Goal: Task Accomplishment & Management: Use online tool/utility

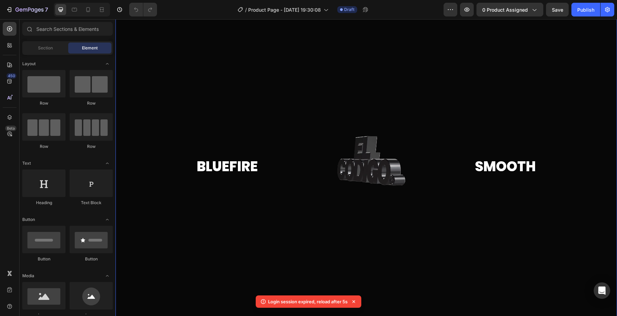
scroll to position [32, 0]
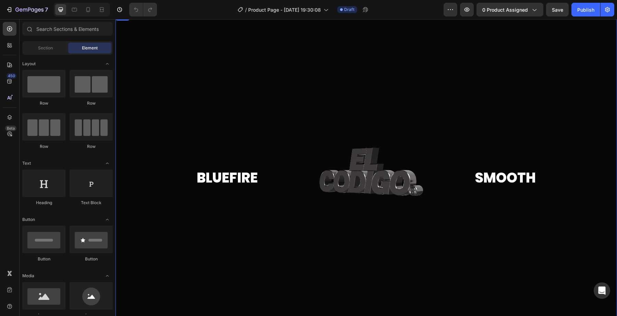
scroll to position [15, 0]
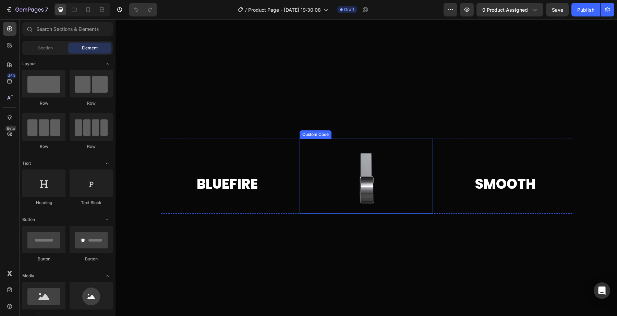
click at [336, 179] on video at bounding box center [366, 175] width 133 height 75
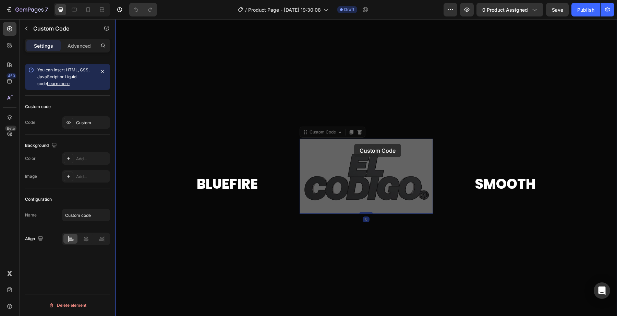
drag, startPoint x: 346, startPoint y: 161, endPoint x: 356, endPoint y: 158, distance: 10.1
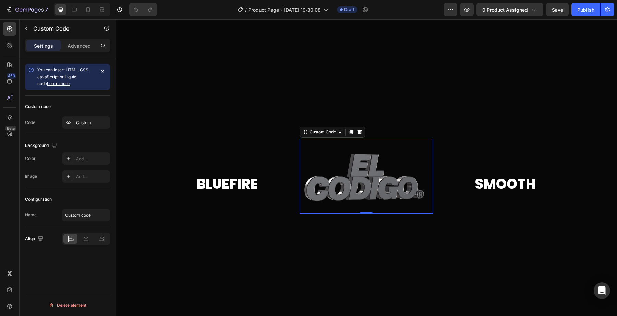
scroll to position [28, 0]
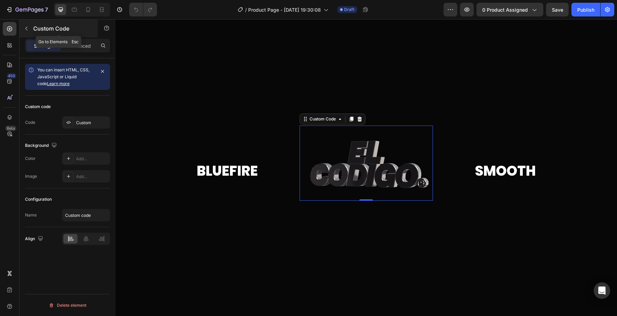
click at [32, 32] on div "Custom Code" at bounding box center [59, 29] width 78 height 18
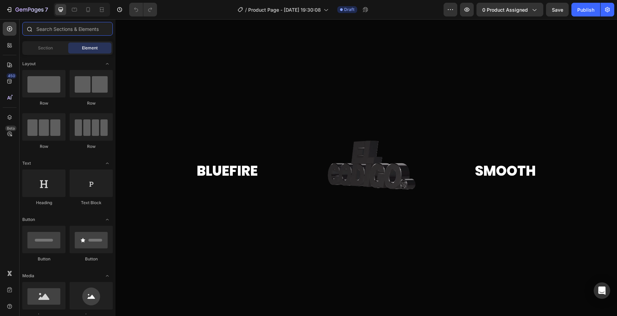
click at [99, 33] on input "text" at bounding box center [67, 29] width 90 height 14
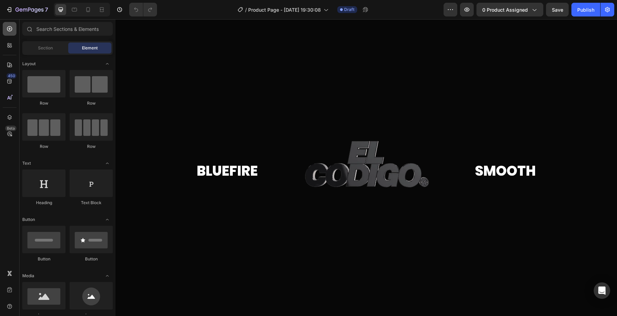
click at [13, 34] on div at bounding box center [10, 29] width 14 height 14
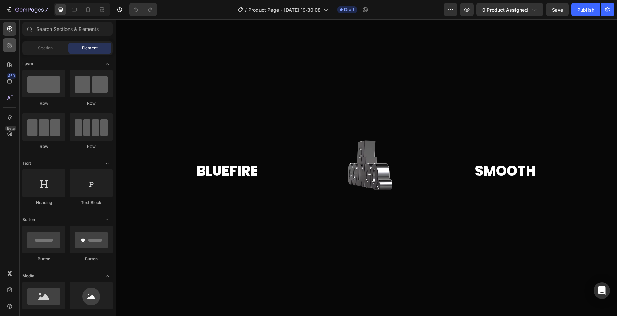
click at [12, 42] on icon at bounding box center [9, 45] width 7 height 7
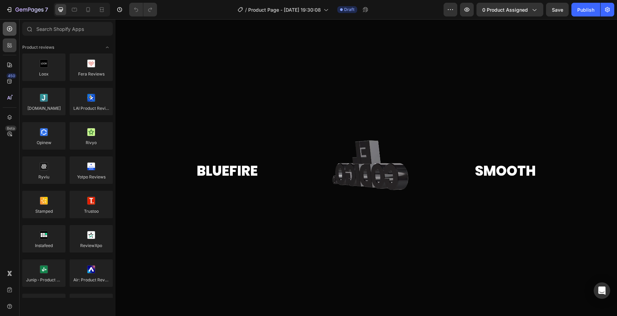
click at [9, 30] on icon at bounding box center [9, 28] width 7 height 7
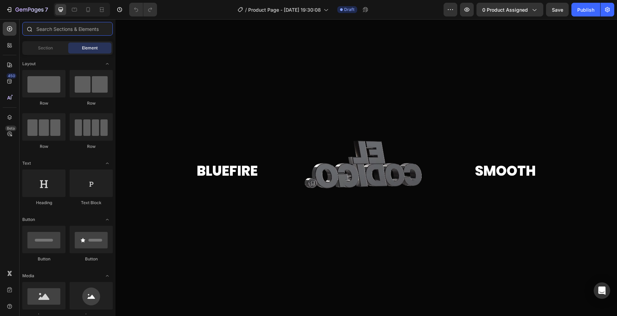
click at [63, 29] on input "text" at bounding box center [67, 29] width 90 height 14
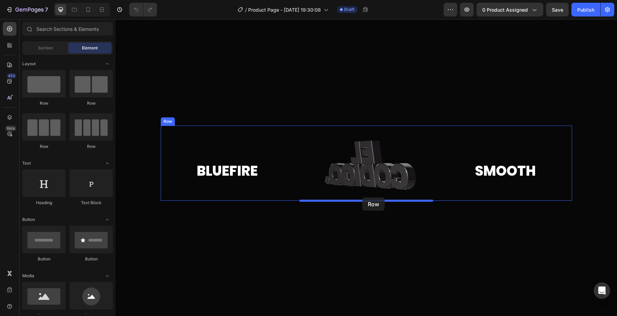
drag, startPoint x: 164, startPoint y: 109, endPoint x: 362, endPoint y: 197, distance: 216.5
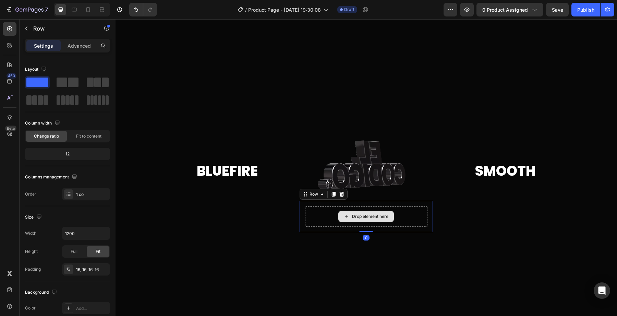
click at [358, 212] on div "Drop element here" at bounding box center [366, 216] width 56 height 11
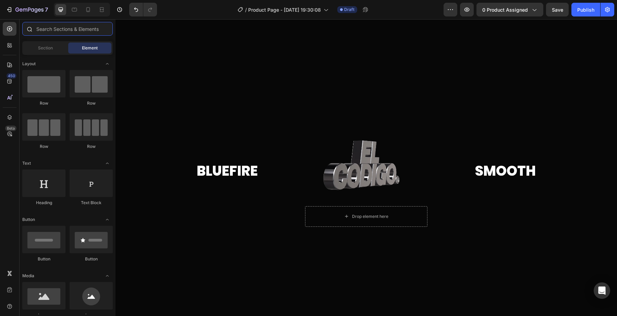
click at [44, 27] on input "text" at bounding box center [67, 29] width 90 height 14
type input "f"
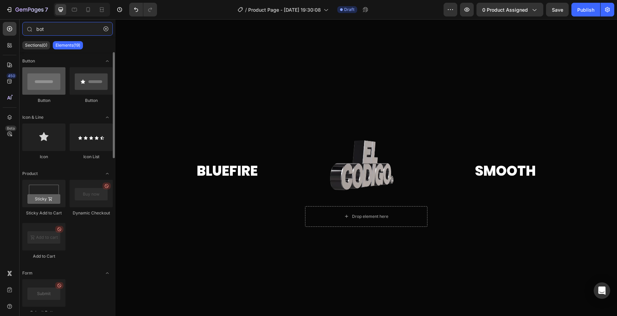
type input "bot"
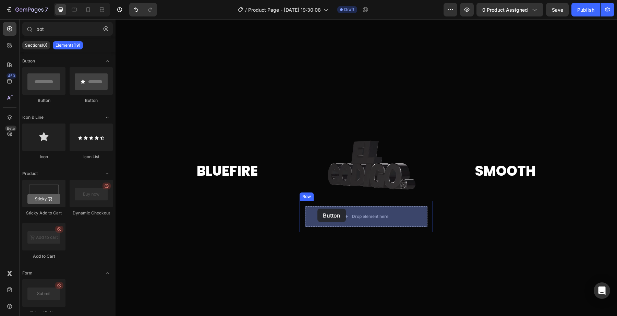
drag, startPoint x: 155, startPoint y: 101, endPoint x: 320, endPoint y: 210, distance: 197.5
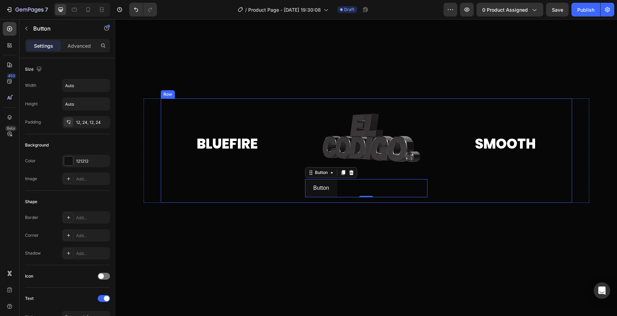
scroll to position [55, 0]
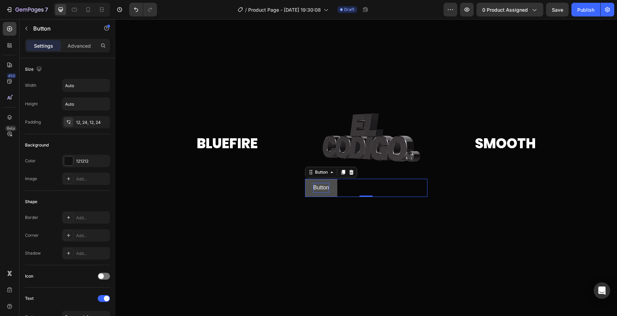
click at [318, 186] on p "Button" at bounding box center [321, 188] width 16 height 10
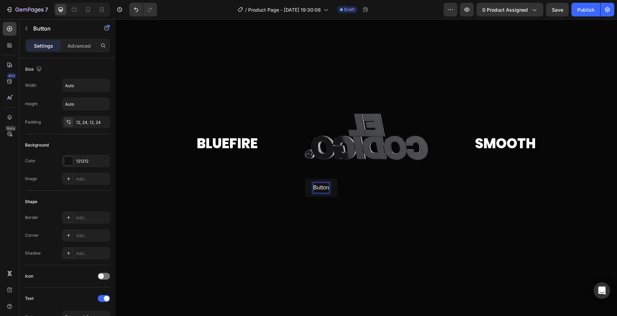
click at [301, 188] on div "Button Button 0 Row" at bounding box center [366, 187] width 133 height 29
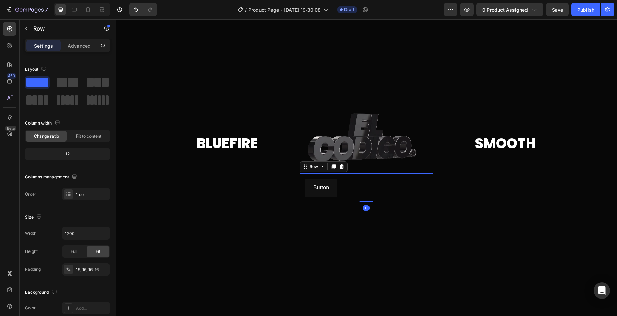
click at [305, 188] on div "Button Button Row 0" at bounding box center [366, 187] width 133 height 29
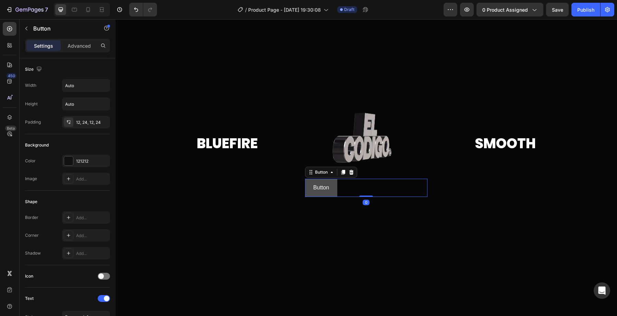
click at [306, 188] on button "Button" at bounding box center [321, 188] width 32 height 18
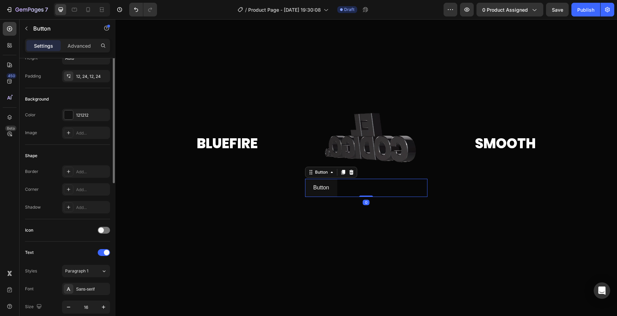
scroll to position [86, 0]
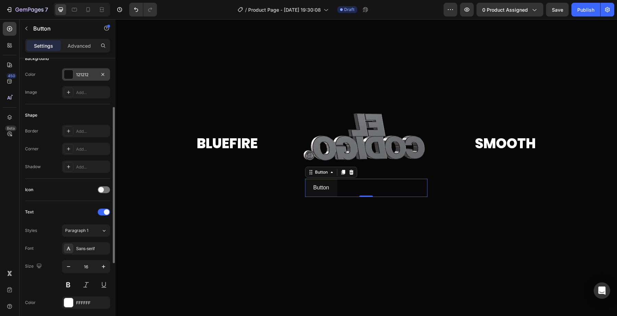
click at [82, 70] on div "121212" at bounding box center [86, 74] width 48 height 12
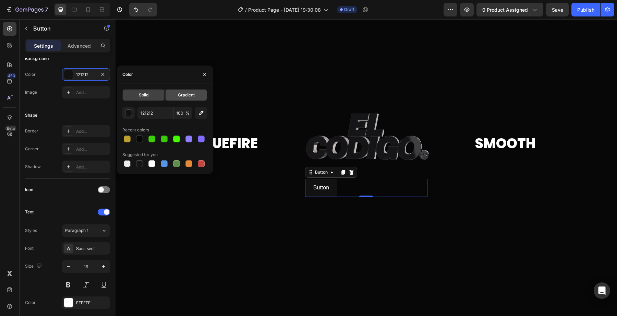
click at [181, 92] on span "Gradient" at bounding box center [186, 95] width 17 height 6
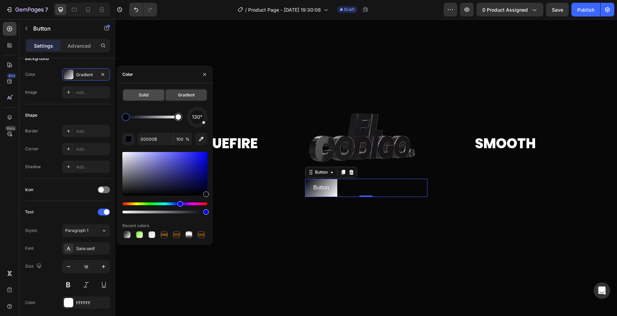
click at [136, 97] on div "Solid" at bounding box center [143, 94] width 41 height 11
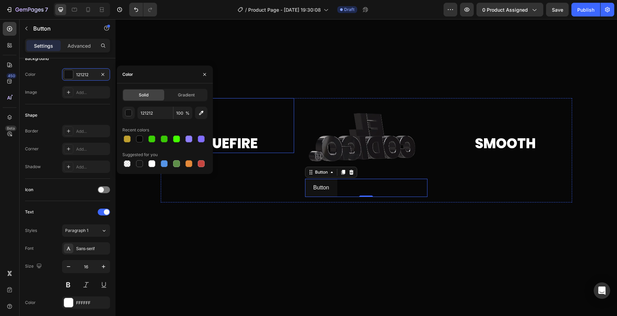
click at [235, 143] on h2 "Bluefire" at bounding box center [227, 125] width 133 height 55
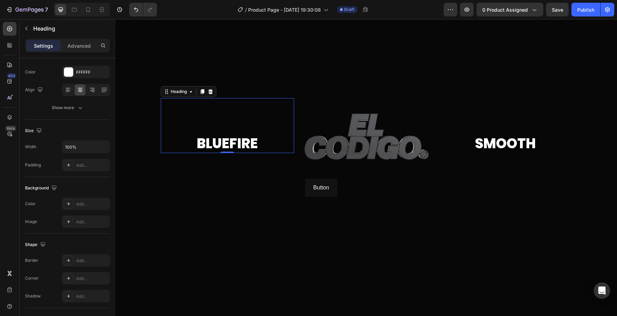
scroll to position [0, 0]
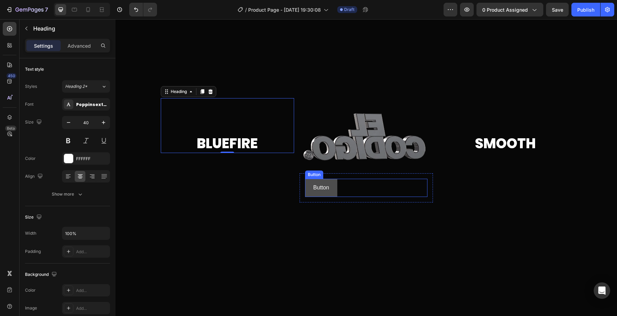
click at [329, 185] on button "Button" at bounding box center [321, 188] width 32 height 18
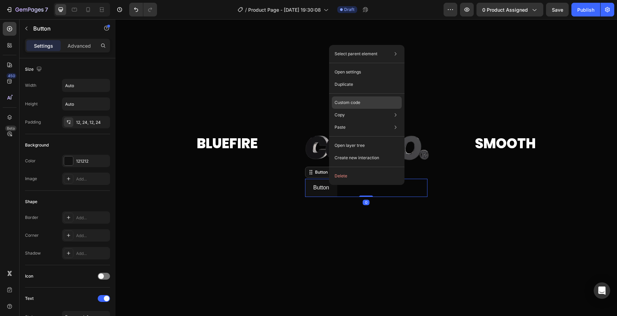
click at [352, 99] on div "Custom code" at bounding box center [367, 102] width 70 height 12
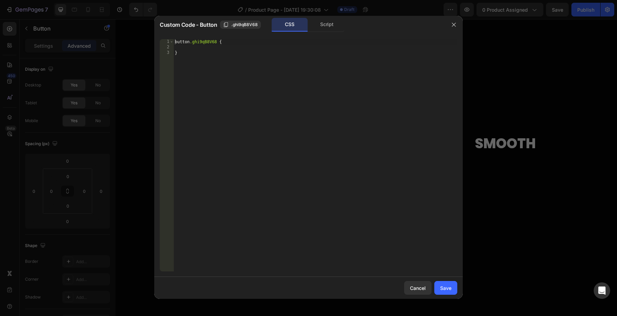
type textarea "}"
click at [228, 65] on div "button .ghi9qB8V68 { }" at bounding box center [315, 160] width 284 height 243
paste textarea
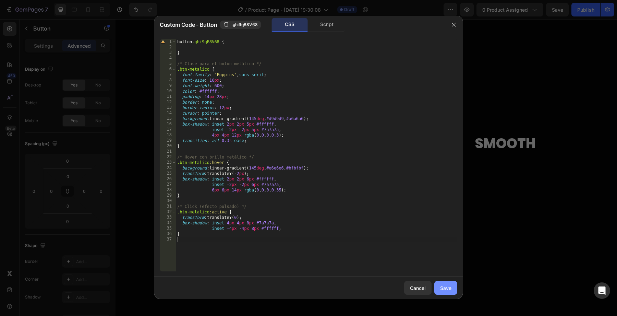
click at [448, 287] on div "Save" at bounding box center [445, 287] width 11 height 7
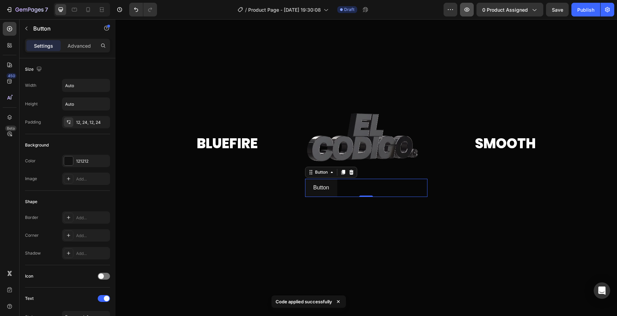
click at [469, 8] on icon "button" at bounding box center [466, 9] width 7 height 7
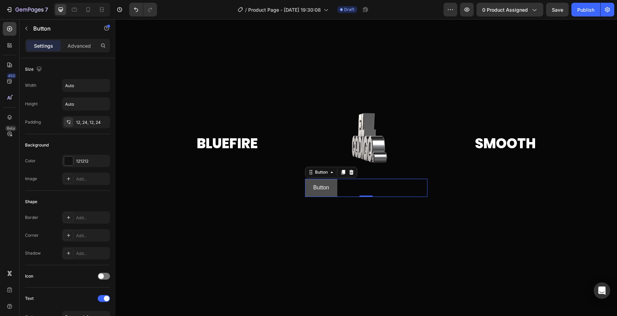
click at [330, 189] on button "Button" at bounding box center [321, 188] width 32 height 18
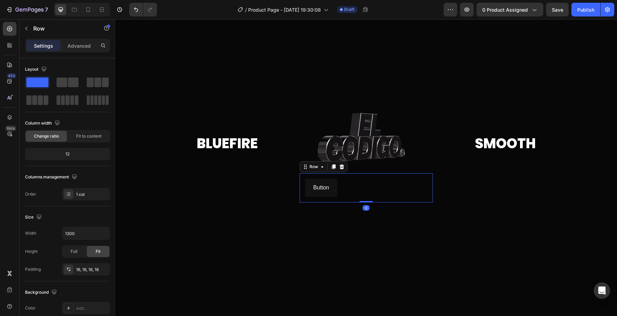
click at [334, 197] on div "Button Button Row 0" at bounding box center [366, 187] width 133 height 29
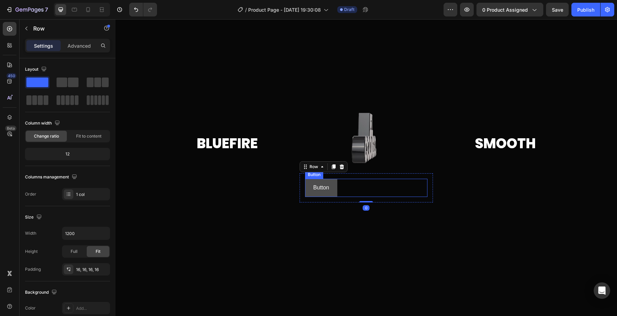
click at [333, 192] on button "Button" at bounding box center [321, 188] width 32 height 18
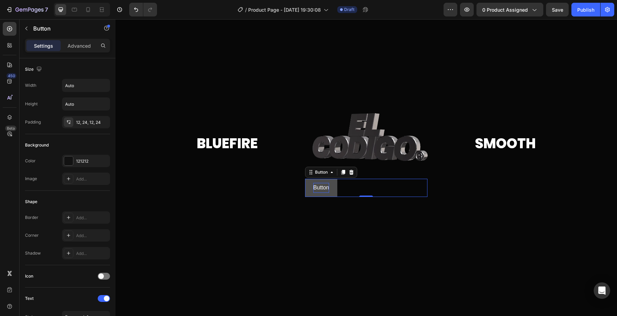
click at [332, 192] on button "Button" at bounding box center [321, 188] width 32 height 18
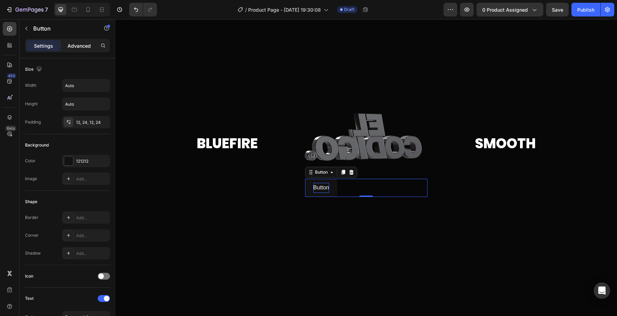
click at [74, 46] on p "Advanced" at bounding box center [79, 45] width 23 height 7
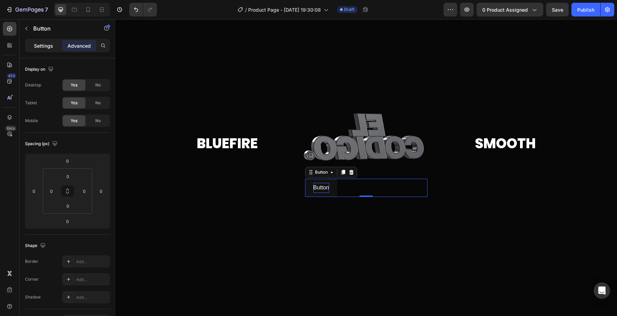
click at [48, 45] on p "Settings" at bounding box center [43, 45] width 19 height 7
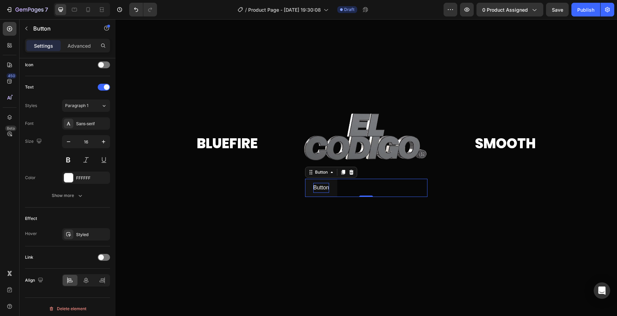
scroll to position [215, 0]
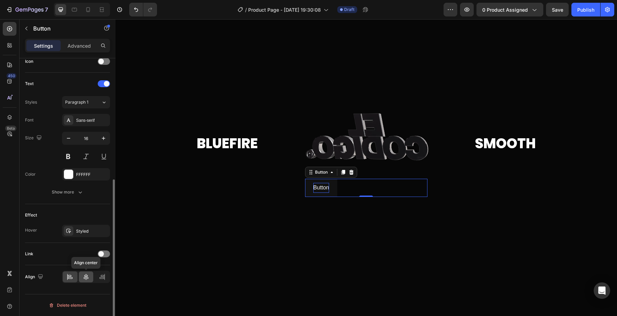
click at [82, 279] on div at bounding box center [86, 276] width 15 height 11
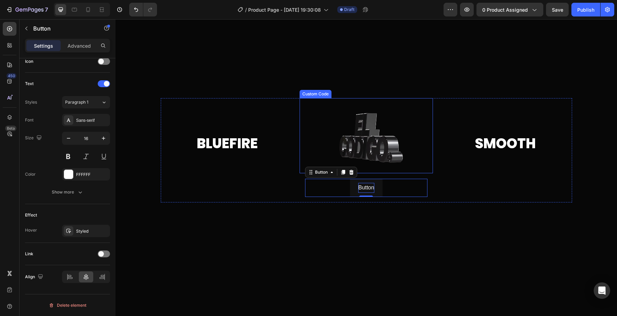
click at [375, 164] on video at bounding box center [366, 135] width 133 height 75
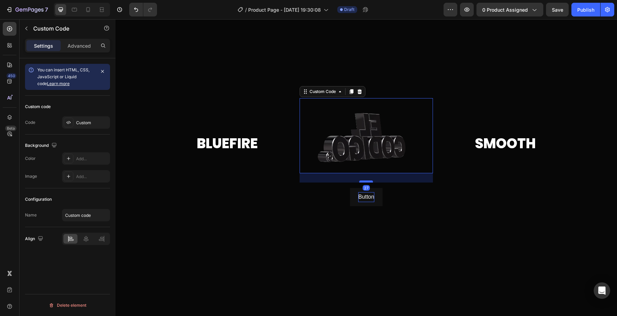
drag, startPoint x: 366, startPoint y: 172, endPoint x: 366, endPoint y: 182, distance: 9.3
click at [366, 182] on div at bounding box center [366, 181] width 14 height 2
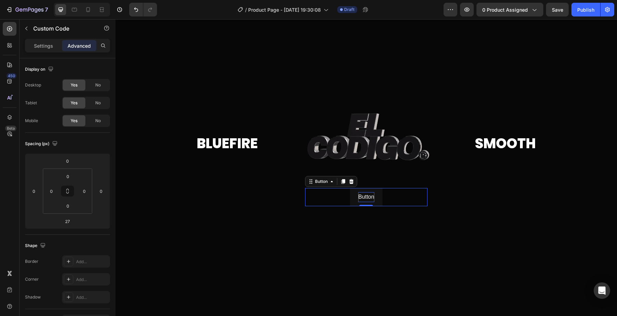
click at [367, 194] on p "Button" at bounding box center [366, 197] width 16 height 10
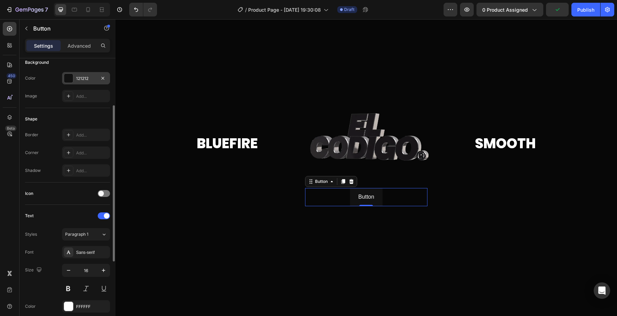
scroll to position [88, 0]
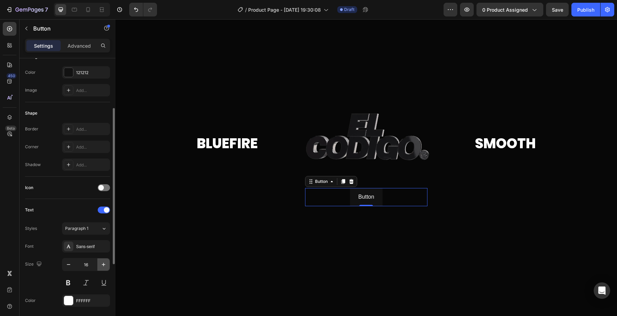
click at [104, 261] on icon "button" at bounding box center [103, 264] width 7 height 7
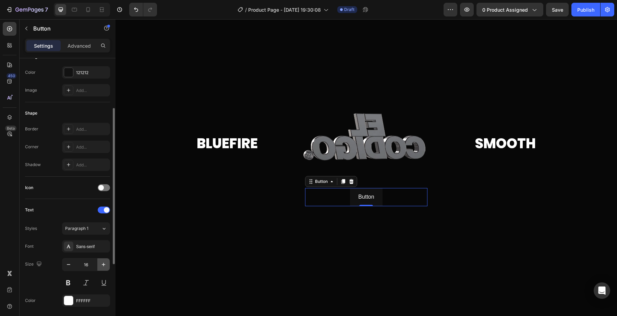
click at [104, 261] on icon "button" at bounding box center [103, 264] width 7 height 7
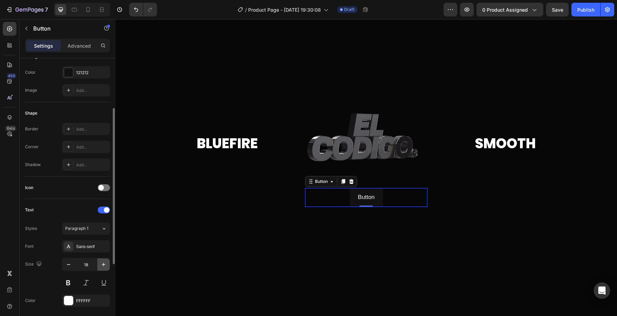
click at [104, 261] on icon "button" at bounding box center [103, 264] width 7 height 7
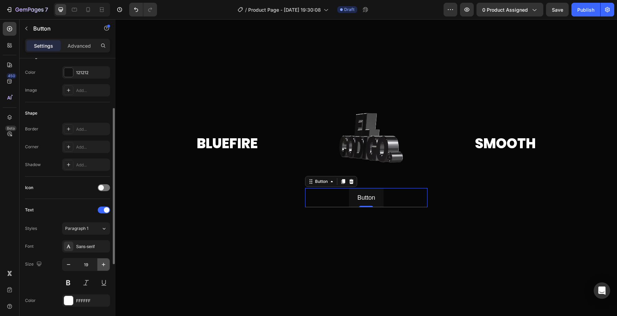
click at [104, 261] on icon "button" at bounding box center [103, 264] width 7 height 7
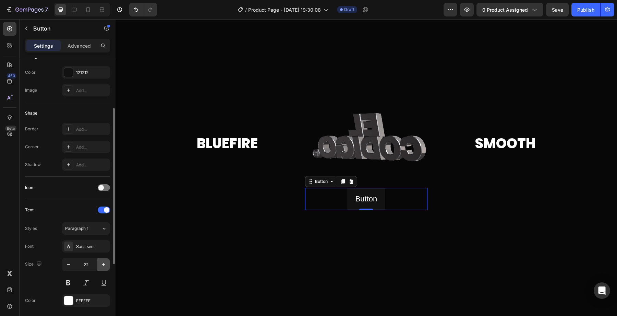
click at [104, 261] on icon "button" at bounding box center [103, 264] width 7 height 7
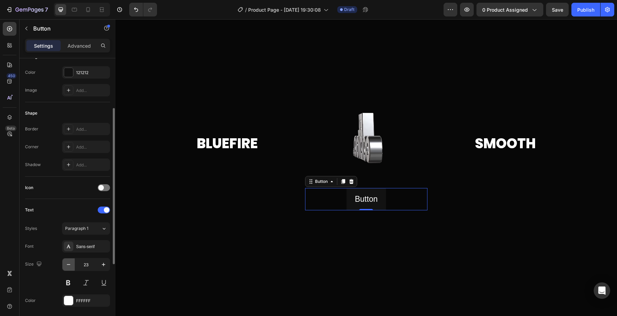
click at [69, 268] on button "button" at bounding box center [68, 264] width 12 height 12
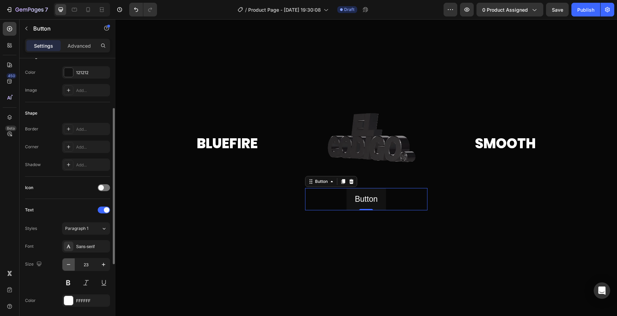
click at [69, 268] on button "button" at bounding box center [68, 264] width 12 height 12
type input "21"
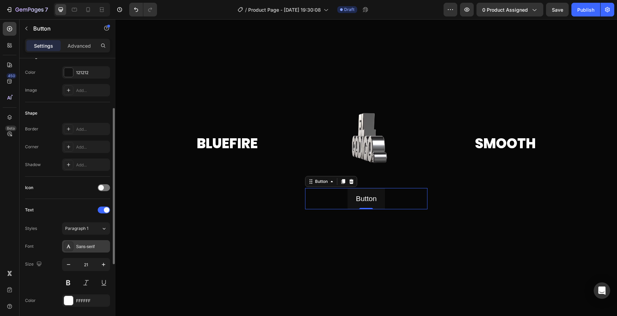
click at [74, 252] on div "Sans-serif" at bounding box center [86, 246] width 48 height 12
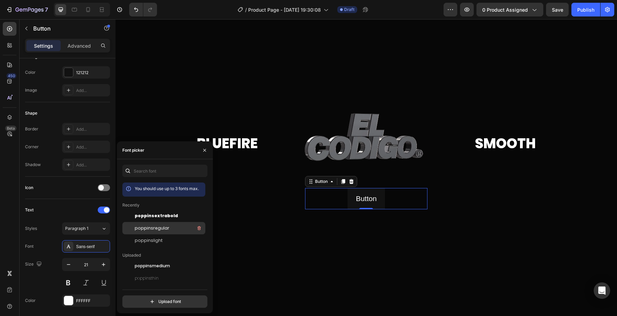
click at [150, 222] on div "poppinsregular" at bounding box center [163, 228] width 83 height 12
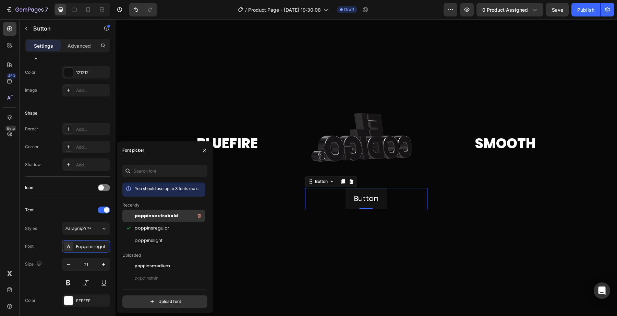
click at [153, 214] on span "poppinsextrabold" at bounding box center [156, 216] width 43 height 6
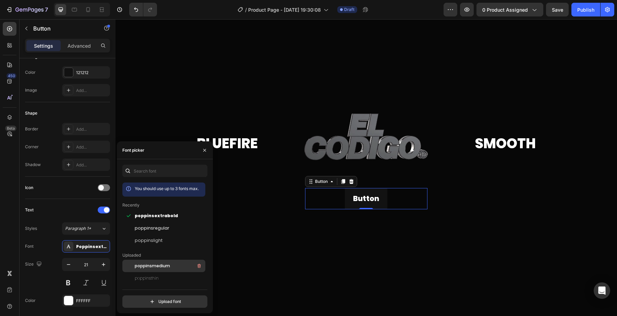
click at [148, 266] on span "poppinsmedium" at bounding box center [152, 266] width 35 height 6
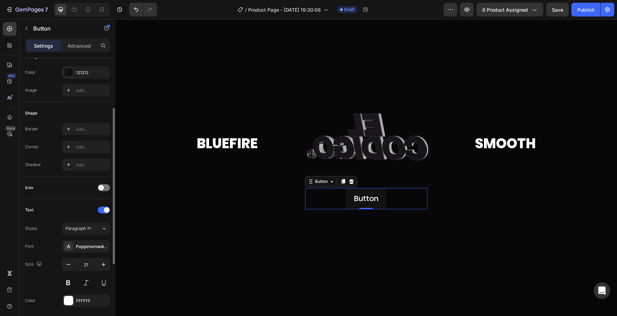
click at [69, 210] on div "Text" at bounding box center [67, 209] width 85 height 11
click at [103, 237] on div "Styles Paragraph 1* Font Poppinsmedium Size 21 Color FFFFFF Show more" at bounding box center [67, 273] width 85 height 102
click at [103, 232] on button "Paragraph 1*" at bounding box center [86, 228] width 48 height 12
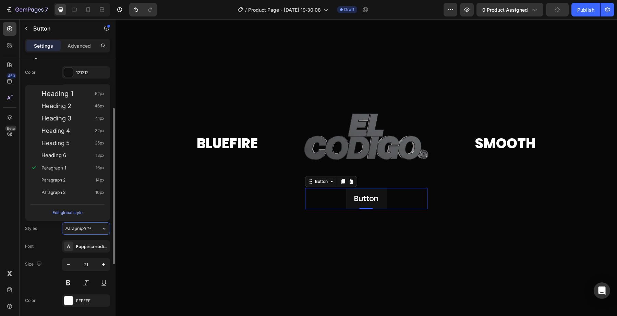
click at [53, 235] on div "Styles Paragraph 1* Font Poppinsmedium Size 21 Color FFFFFF Show more" at bounding box center [67, 273] width 85 height 102
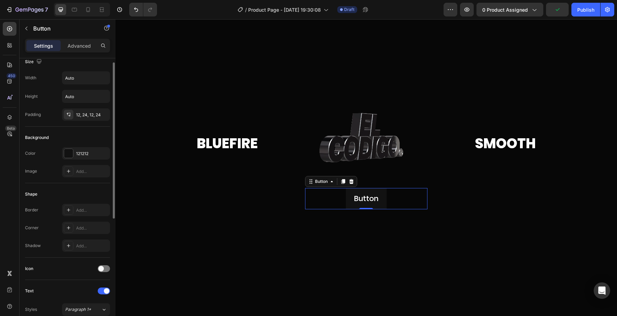
scroll to position [0, 0]
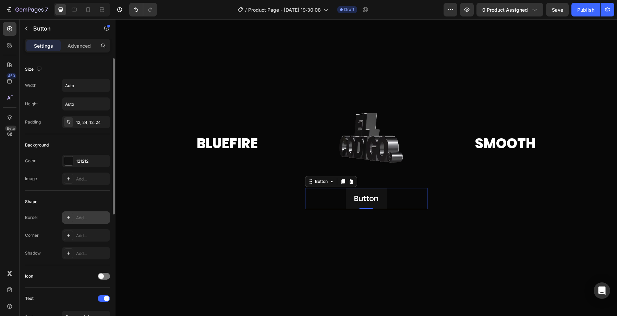
click at [84, 215] on div "Add..." at bounding box center [92, 218] width 32 height 6
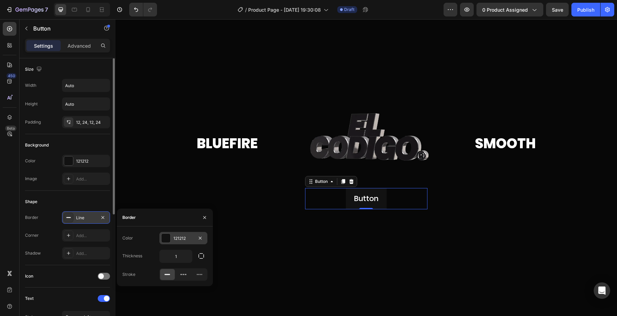
click at [164, 240] on div at bounding box center [165, 237] width 9 height 9
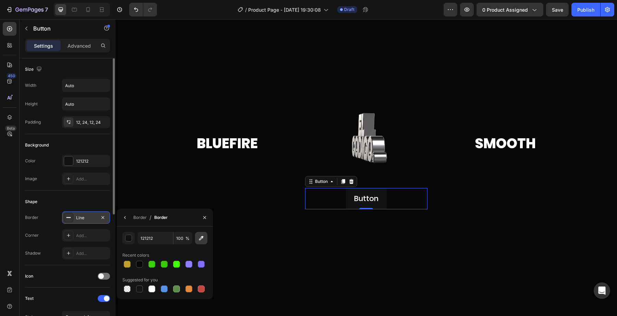
click at [201, 237] on icon "button" at bounding box center [201, 238] width 4 height 4
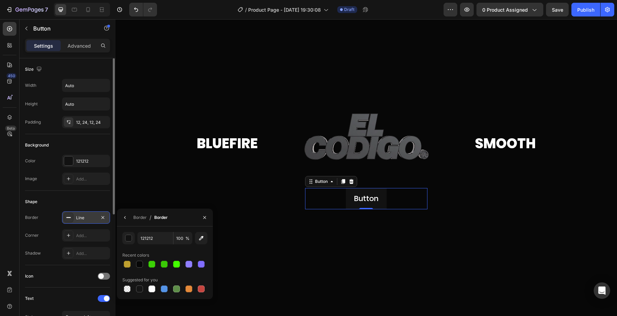
type input "292728"
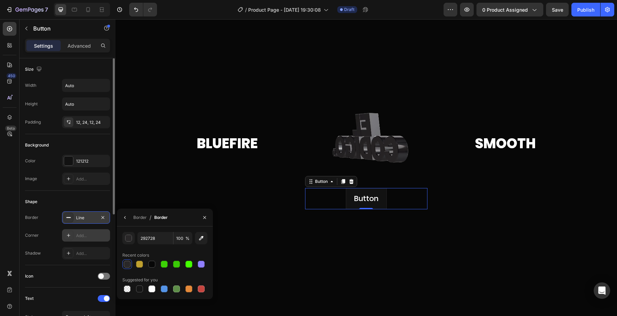
click at [93, 239] on div "Add..." at bounding box center [86, 235] width 48 height 12
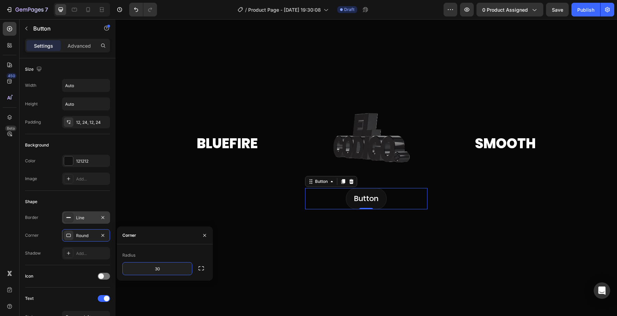
type input "3"
type input "8"
type input "10"
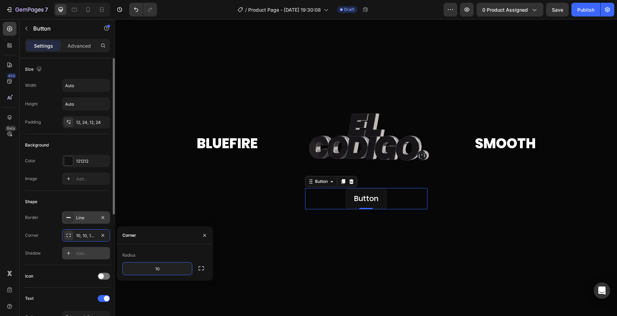
click at [85, 248] on div "Add..." at bounding box center [86, 253] width 48 height 12
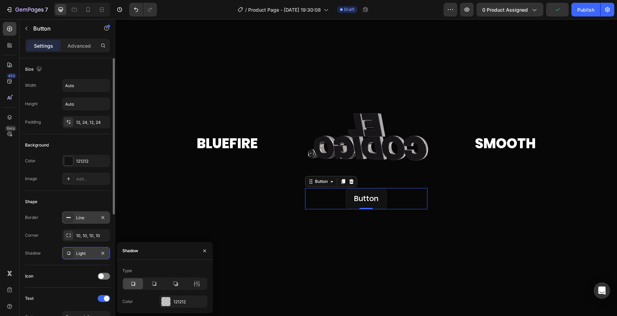
click at [77, 254] on div "Light" at bounding box center [86, 253] width 20 height 6
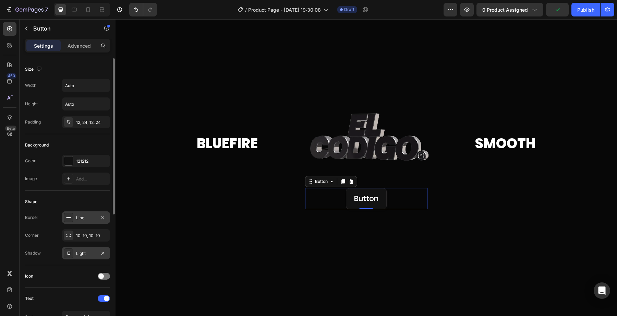
click at [84, 257] on div "Light" at bounding box center [86, 253] width 48 height 12
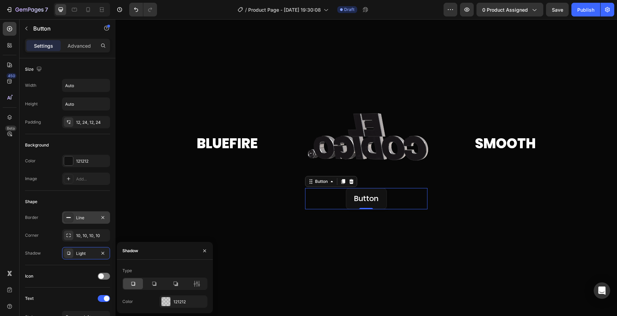
click at [135, 280] on icon at bounding box center [133, 283] width 7 height 7
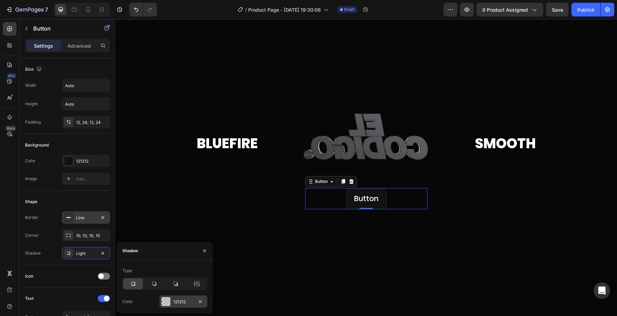
click at [176, 300] on div "121212" at bounding box center [183, 302] width 20 height 6
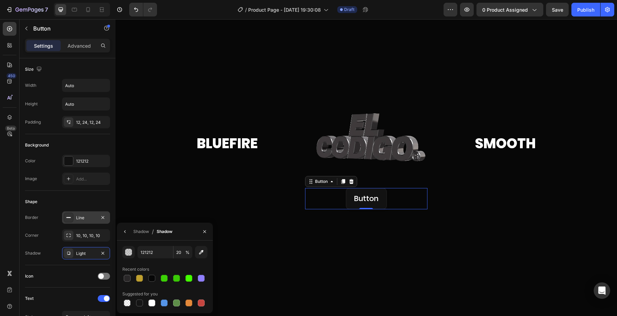
click at [156, 283] on div "121212 20 % Recent colors Suggested for you" at bounding box center [164, 277] width 85 height 62
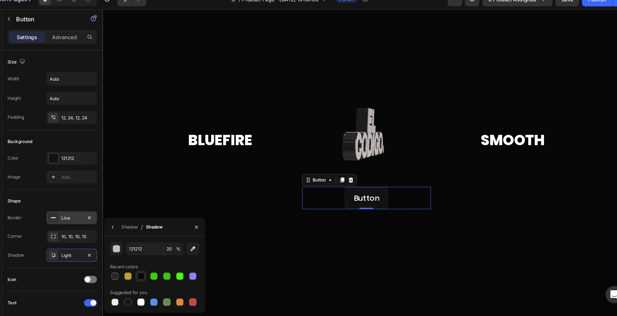
click at [154, 270] on div at bounding box center [151, 272] width 7 height 7
type input "070707"
type input "100"
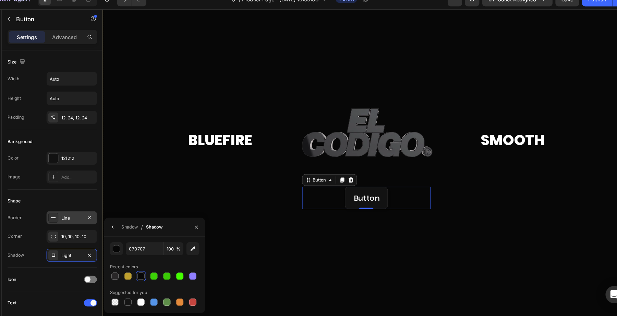
click at [259, 236] on div at bounding box center [353, 146] width 502 height 357
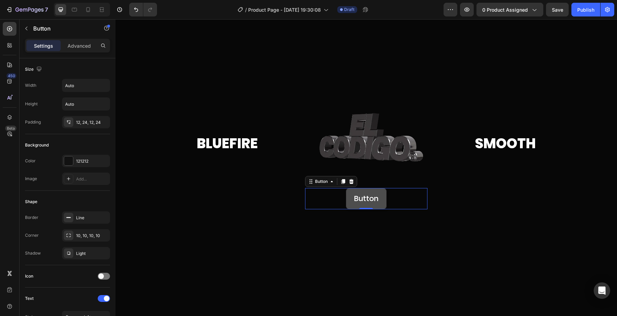
click at [355, 205] on button "Button" at bounding box center [366, 198] width 41 height 21
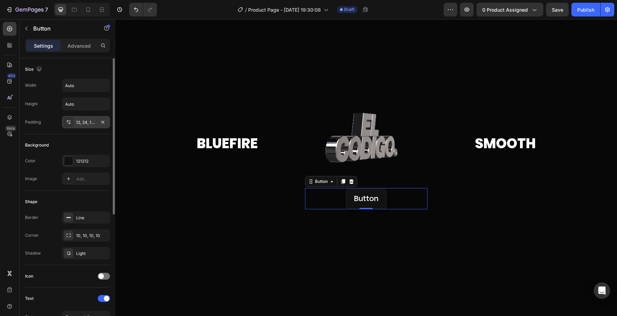
click at [89, 122] on div "12, 24, 12, 24" at bounding box center [86, 122] width 20 height 6
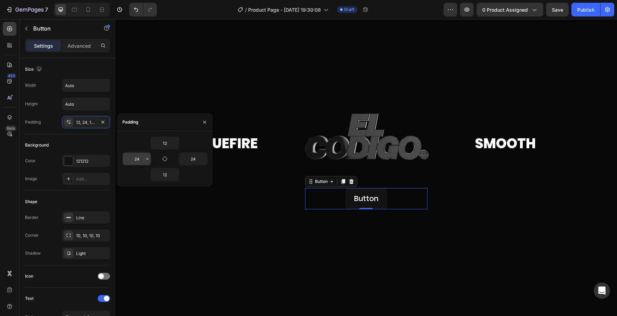
click at [140, 160] on input "24" at bounding box center [137, 159] width 28 height 12
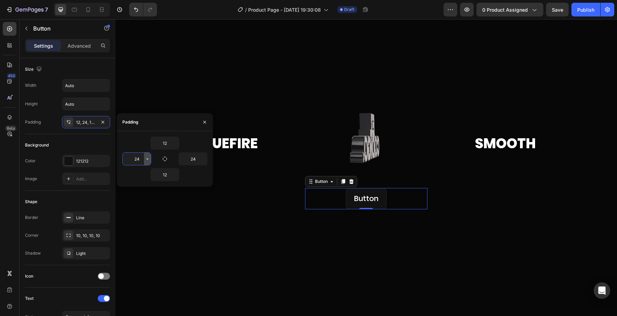
click at [150, 160] on icon "button" at bounding box center [147, 158] width 5 height 5
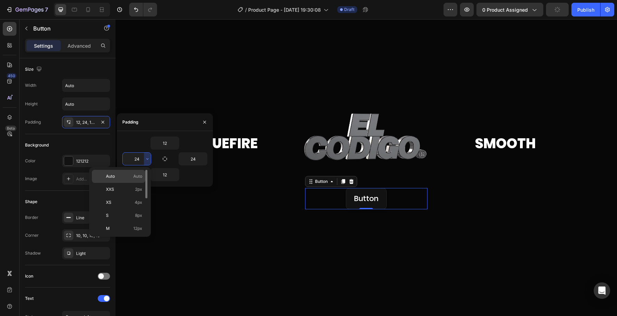
click at [130, 178] on p "Auto Auto" at bounding box center [124, 176] width 36 height 6
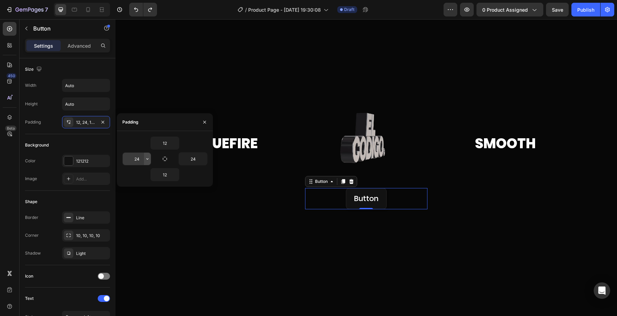
click at [147, 157] on icon "button" at bounding box center [147, 158] width 5 height 5
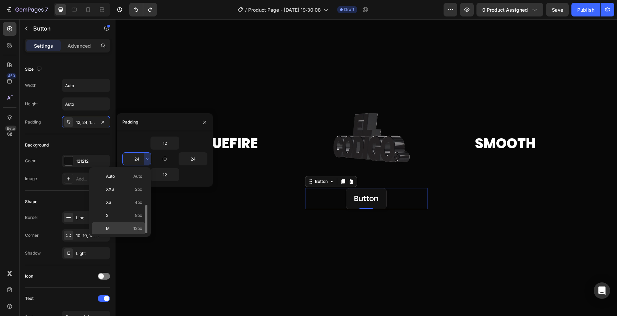
scroll to position [79, 0]
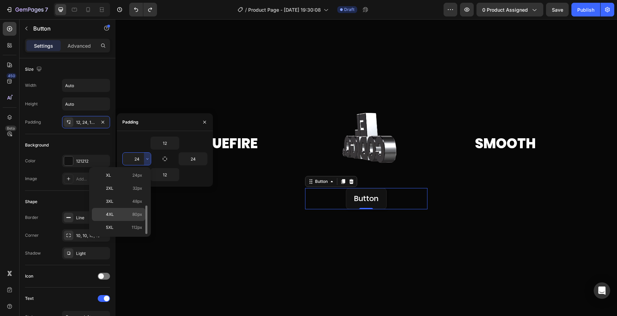
click at [133, 219] on div "4XL 80px" at bounding box center [118, 214] width 53 height 13
type input "80"
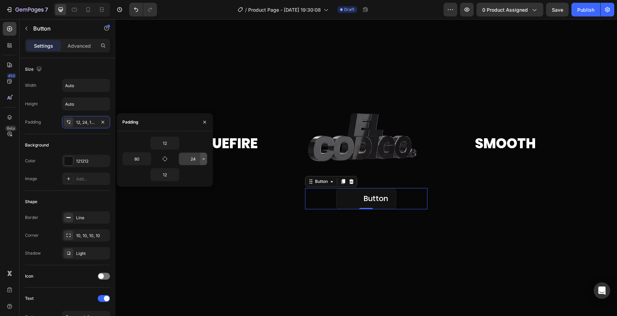
click at [201, 159] on icon "button" at bounding box center [203, 158] width 5 height 5
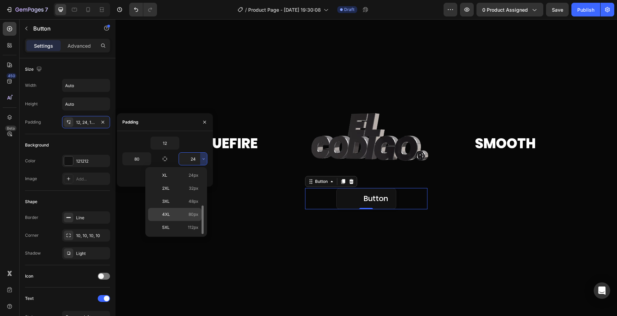
drag, startPoint x: 194, startPoint y: 216, endPoint x: 78, endPoint y: 196, distance: 117.1
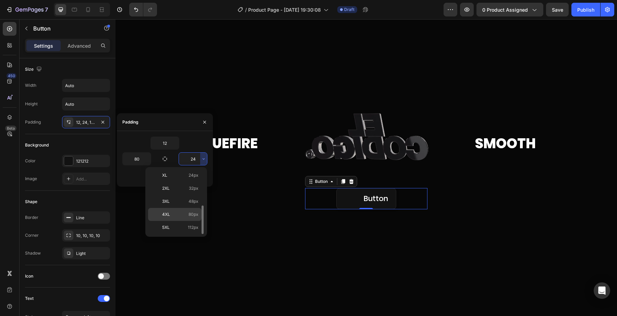
click at [194, 216] on span "80px" at bounding box center [194, 214] width 10 height 6
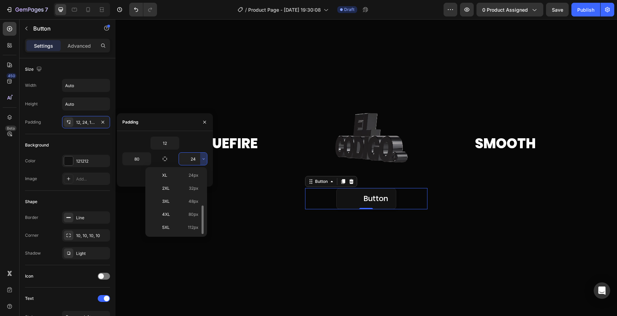
type input "80"
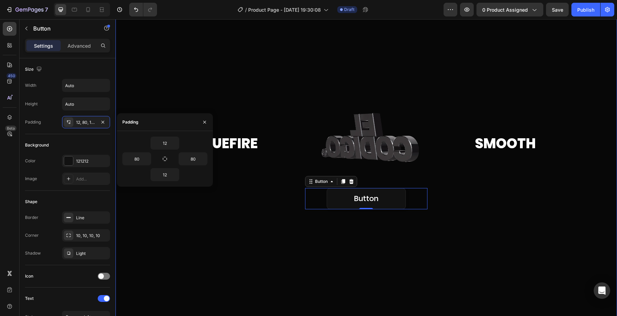
click at [303, 246] on div at bounding box center [367, 156] width 502 height 357
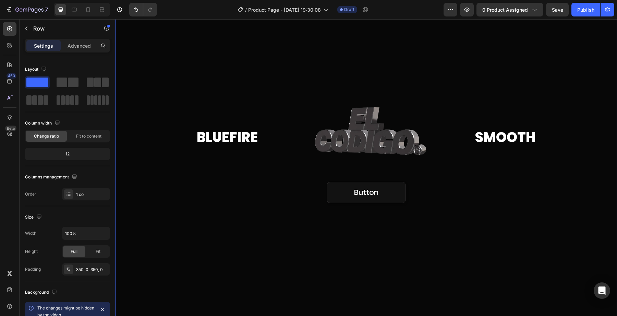
scroll to position [56, 0]
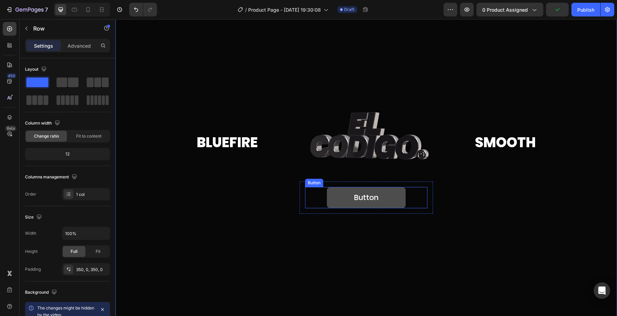
click at [338, 204] on button "Button" at bounding box center [366, 197] width 79 height 21
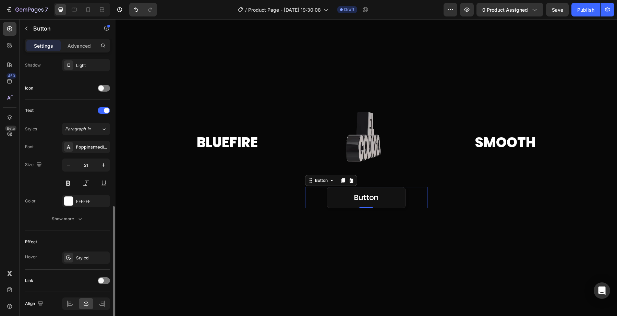
scroll to position [215, 0]
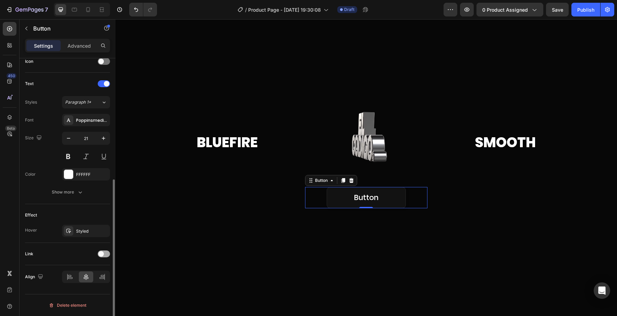
click at [100, 253] on span at bounding box center [100, 253] width 5 height 5
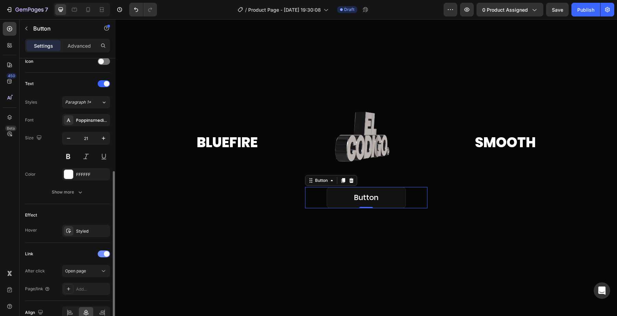
click at [100, 253] on div at bounding box center [104, 253] width 12 height 7
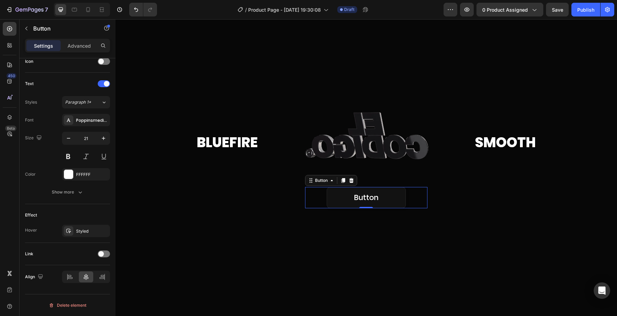
click at [74, 38] on div "Button" at bounding box center [59, 29] width 78 height 20
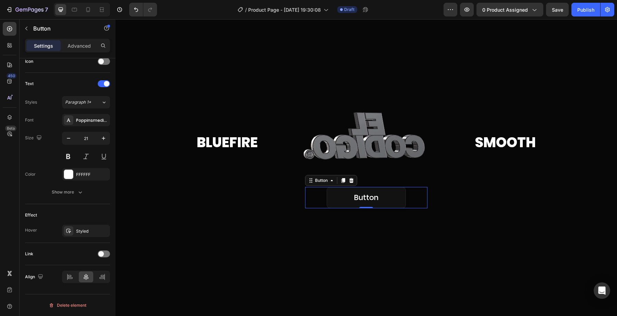
click at [82, 53] on div "Settings Advanced" at bounding box center [68, 49] width 96 height 20
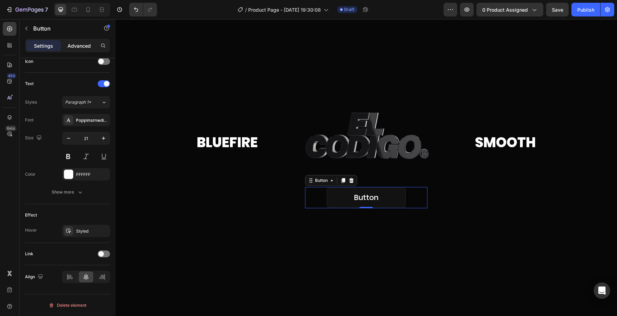
click at [82, 48] on p "Advanced" at bounding box center [79, 45] width 23 height 7
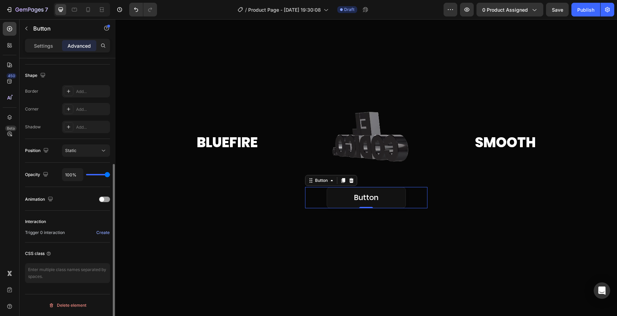
scroll to position [170, 0]
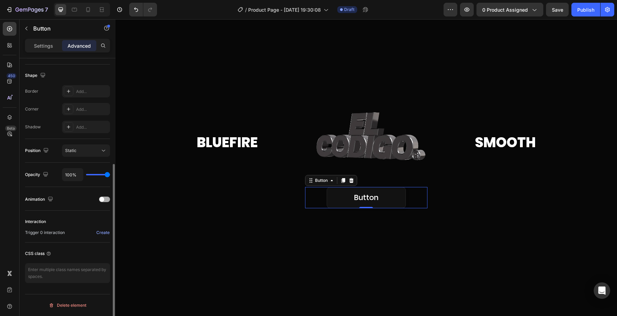
click at [103, 197] on div at bounding box center [104, 198] width 11 height 5
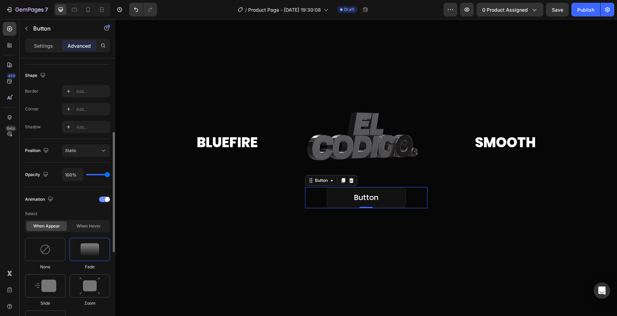
scroll to position [182, 0]
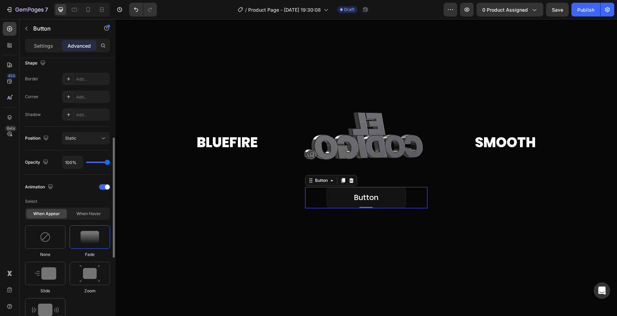
click at [92, 235] on img at bounding box center [90, 237] width 19 height 12
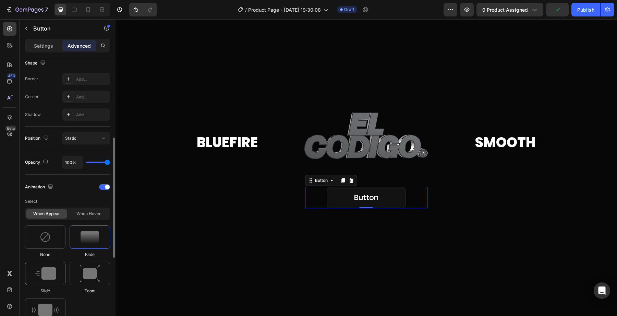
click at [59, 270] on div at bounding box center [45, 273] width 40 height 23
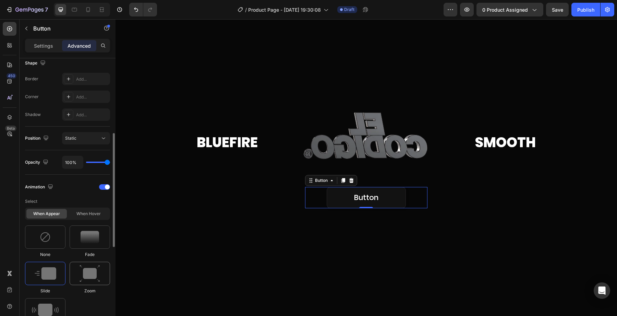
click at [87, 276] on img at bounding box center [90, 273] width 21 height 17
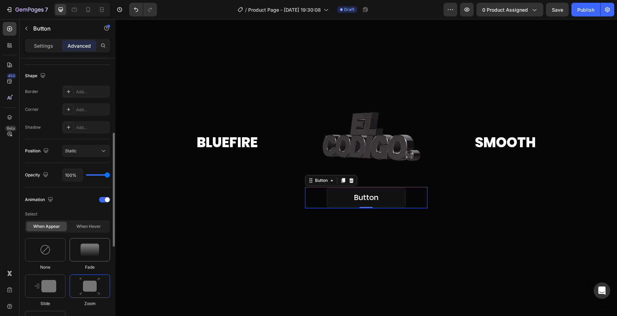
scroll to position [152, 0]
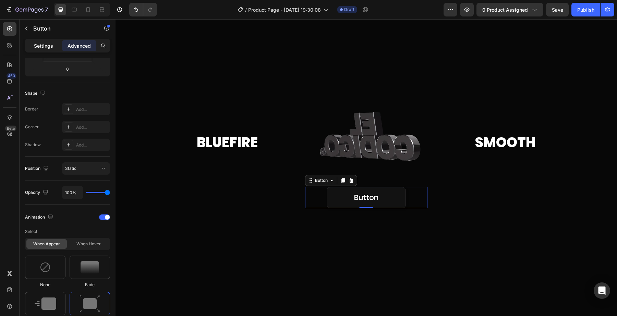
click at [45, 47] on p "Settings" at bounding box center [43, 45] width 19 height 7
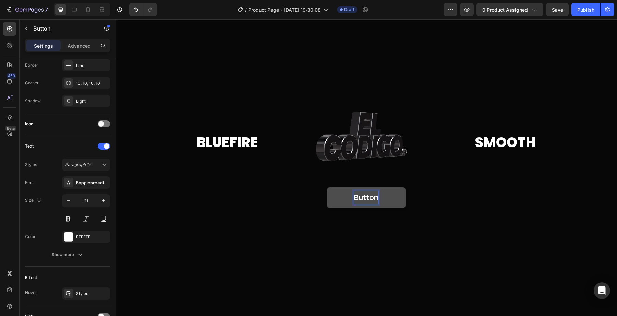
click at [356, 200] on p "Button" at bounding box center [366, 197] width 24 height 13
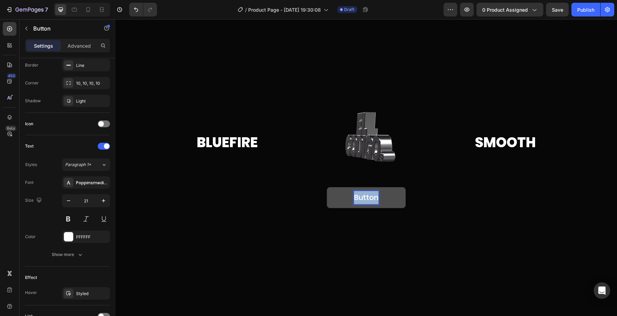
click at [356, 200] on p "Button" at bounding box center [366, 197] width 24 height 13
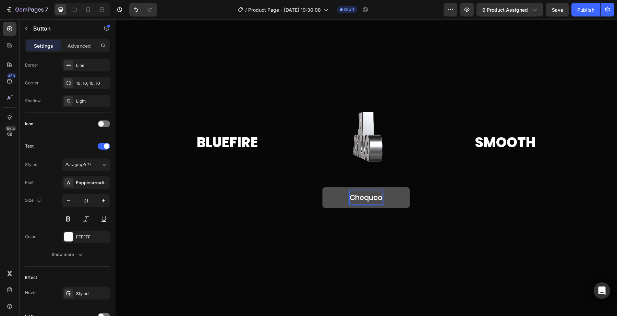
click at [322, 187] on button "Chequea" at bounding box center [366, 197] width 88 height 21
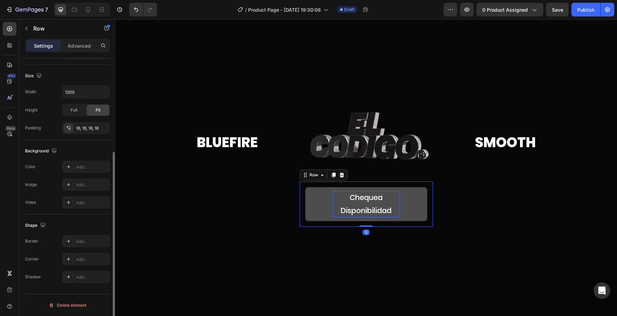
click at [431, 210] on div "Chequea Disponibilidad Button Row 0" at bounding box center [366, 203] width 133 height 45
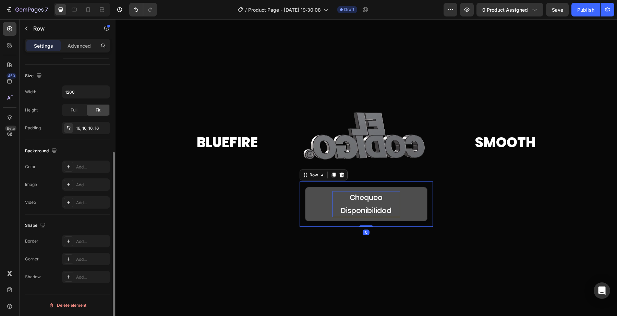
scroll to position [0, 0]
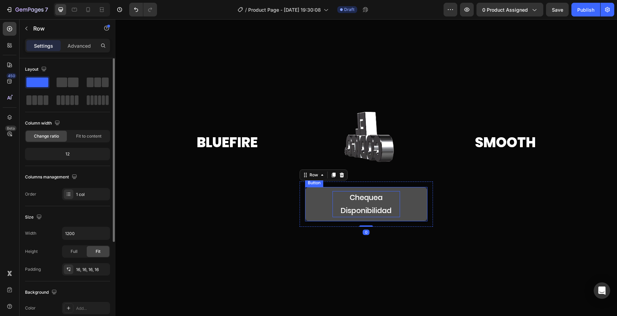
click at [349, 209] on p "Chequea Disponibilidad" at bounding box center [367, 204] width 68 height 26
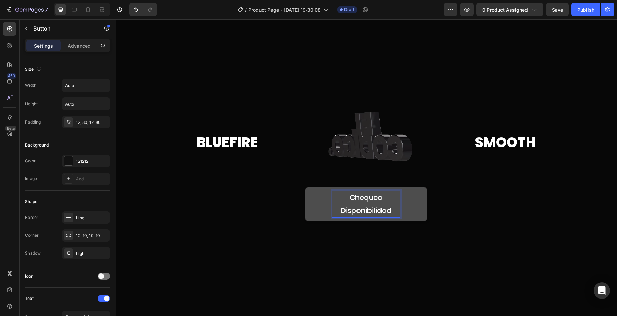
click at [343, 210] on p "Chequea Disponibilidad" at bounding box center [367, 204] width 68 height 26
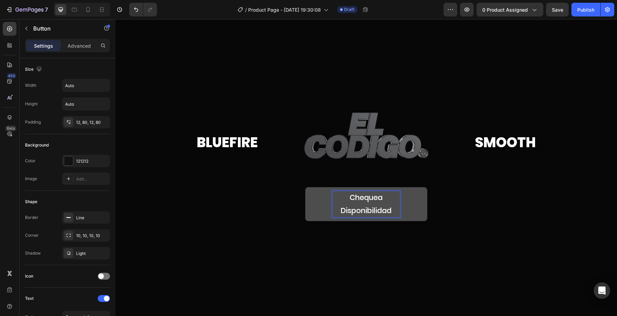
click at [339, 210] on p "Chequea Disponibilidad" at bounding box center [367, 204] width 68 height 26
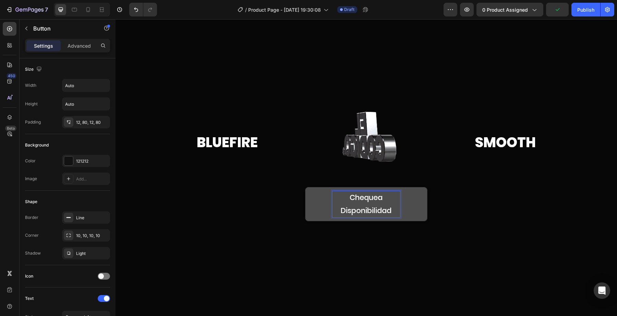
click at [382, 196] on p "Chequea Disponibilidad" at bounding box center [367, 204] width 68 height 26
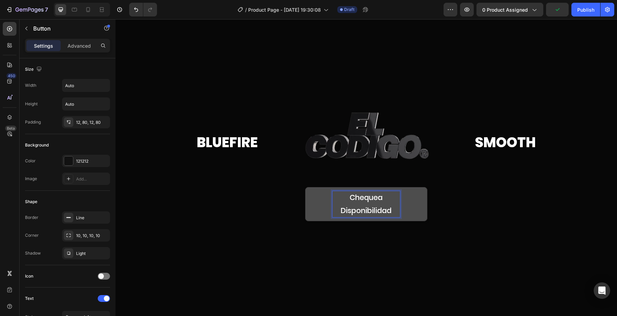
click at [382, 196] on p "Chequea Disponibilidad" at bounding box center [367, 204] width 68 height 26
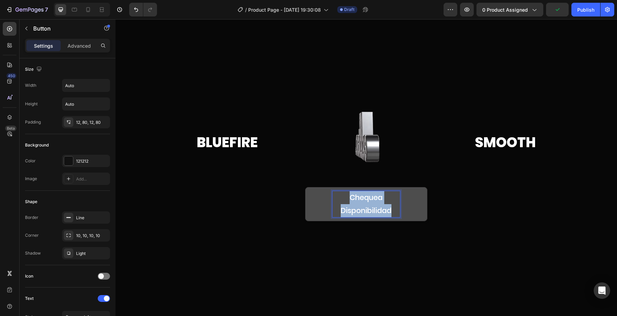
click at [382, 196] on p "Chequea Disponibilidad" at bounding box center [367, 204] width 68 height 26
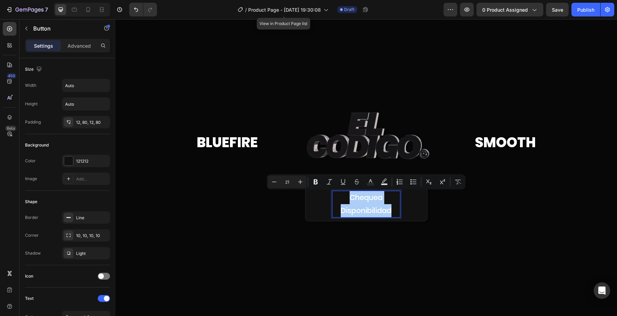
click at [307, 17] on div "/ Product Page - [DATE] 19:30:08" at bounding box center [283, 9] width 98 height 16
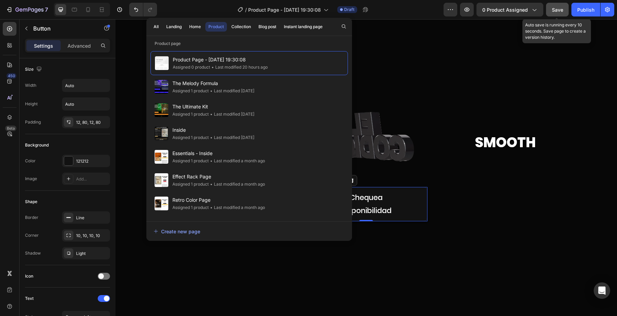
click at [553, 15] on button "Save" at bounding box center [557, 10] width 23 height 14
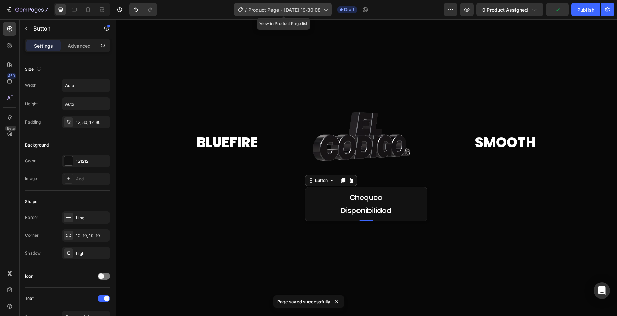
click at [294, 12] on span "Product Page - [DATE] 19:30:08" at bounding box center [284, 9] width 73 height 7
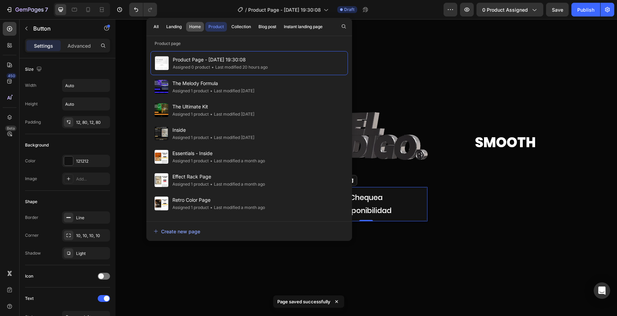
click at [188, 28] on button "Home" at bounding box center [195, 27] width 18 height 10
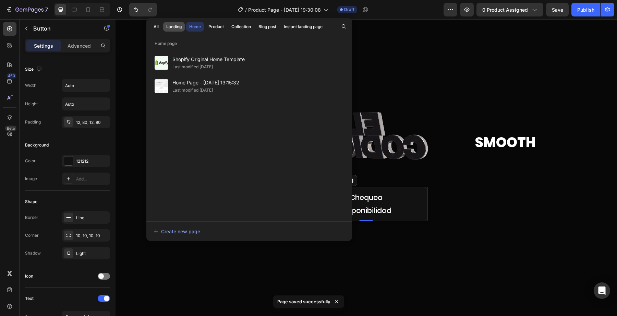
click at [177, 28] on div "Landing" at bounding box center [173, 27] width 15 height 6
